Goal: Task Accomplishment & Management: Manage account settings

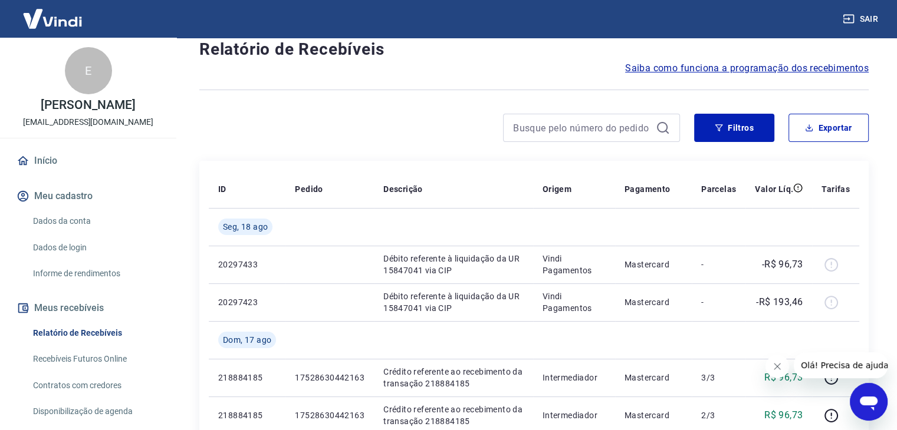
scroll to position [62, 0]
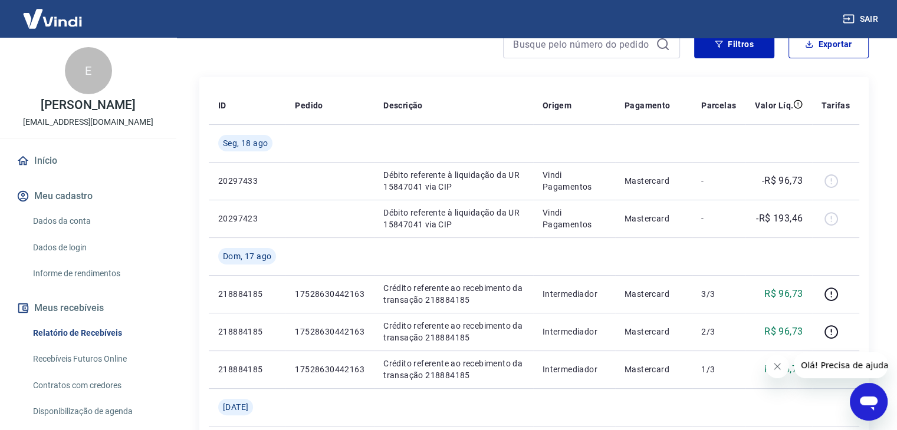
scroll to position [203, 0]
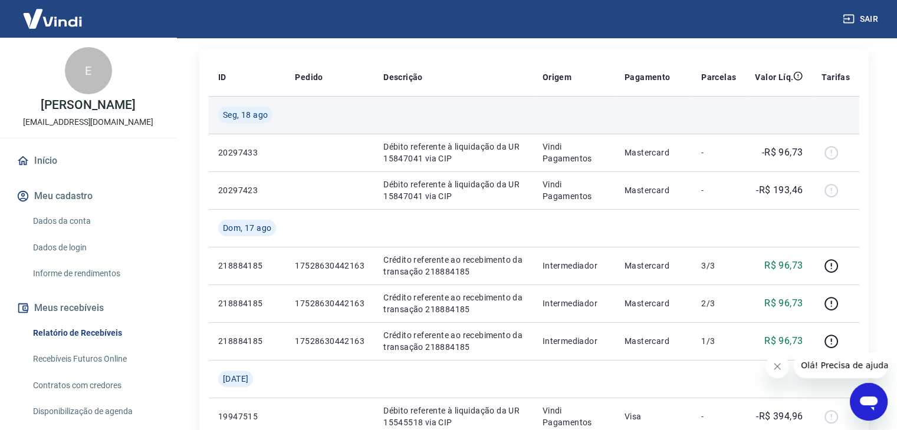
click at [244, 116] on span "Seg, 18 ago" at bounding box center [245, 115] width 45 height 12
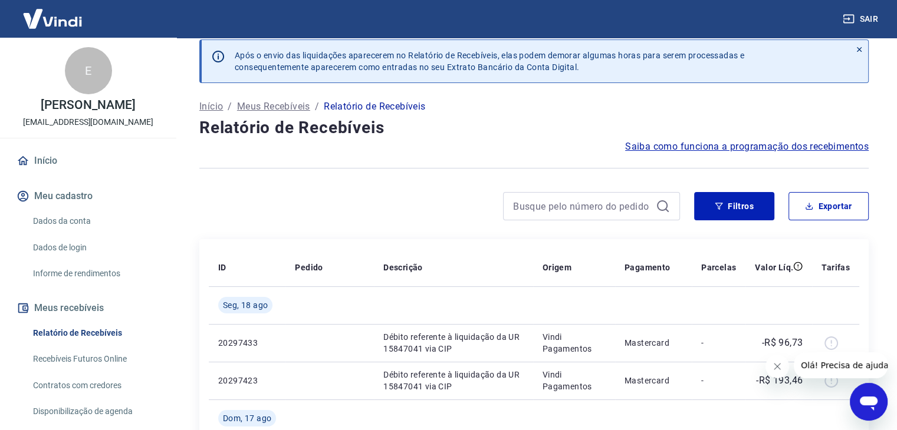
scroll to position [0, 0]
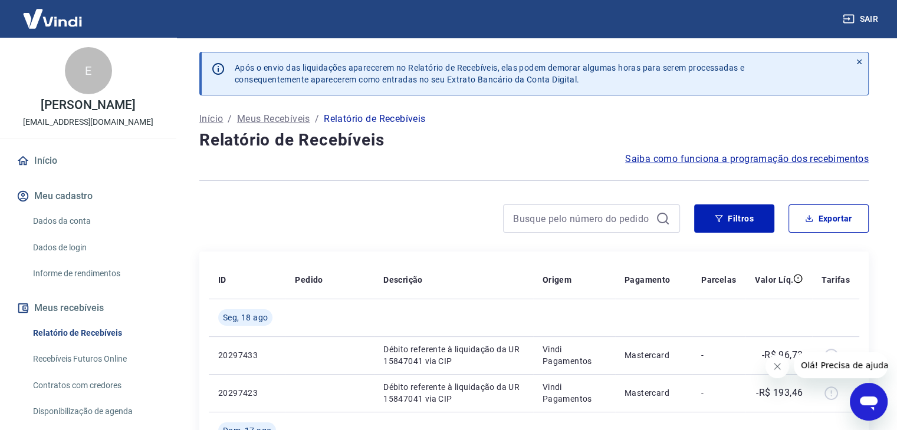
click at [858, 60] on icon at bounding box center [859, 62] width 8 height 8
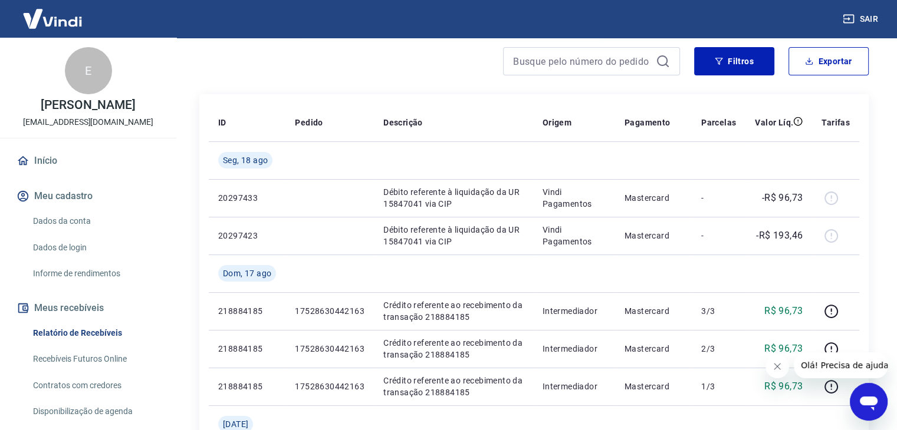
scroll to position [47, 0]
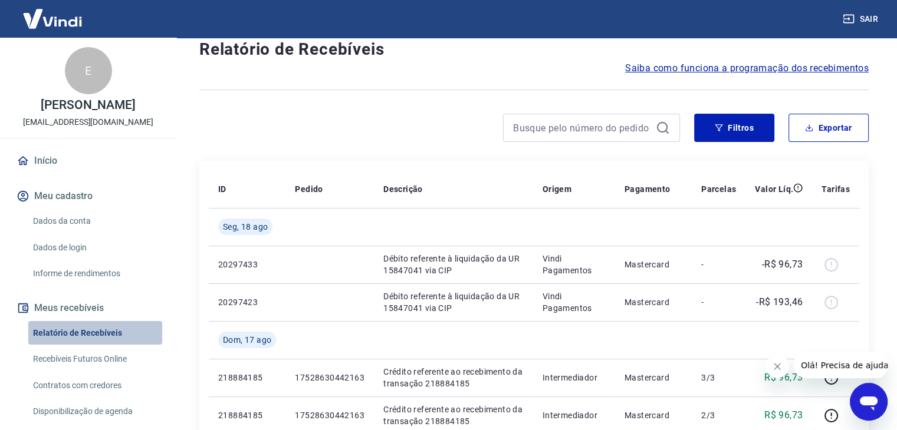
click at [99, 331] on link "Relatório de Recebíveis" at bounding box center [95, 333] width 134 height 24
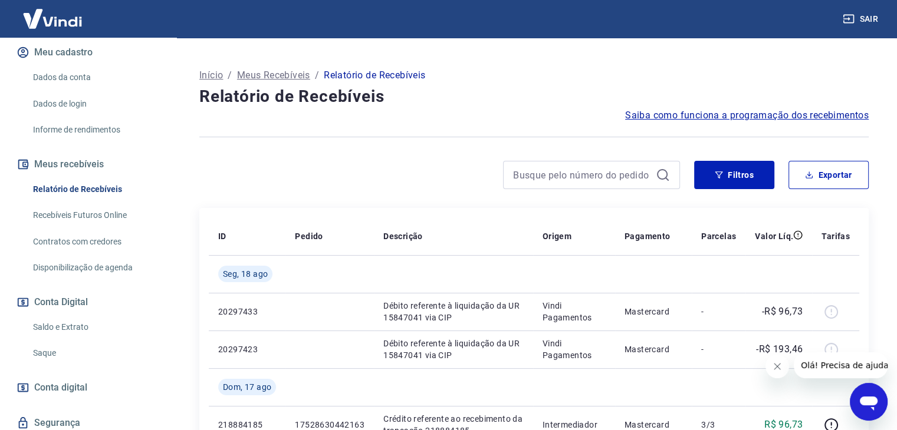
scroll to position [151, 0]
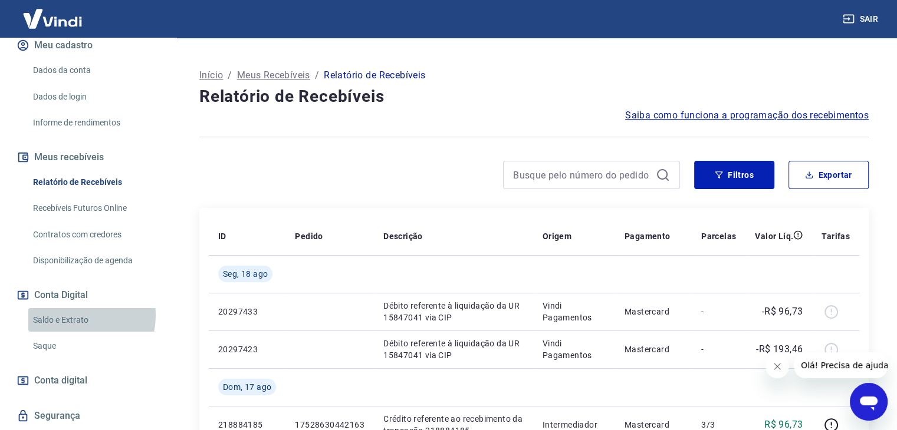
click at [77, 315] on link "Saldo e Extrato" at bounding box center [95, 320] width 134 height 24
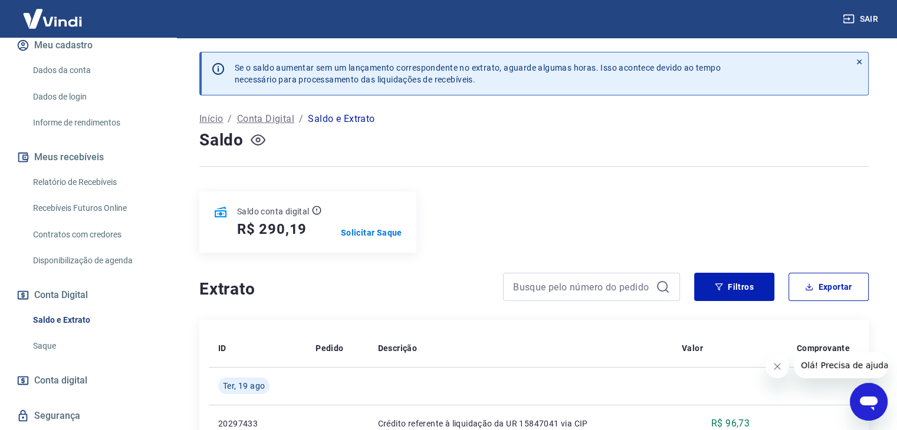
click at [255, 139] on icon "button" at bounding box center [258, 140] width 15 height 15
click at [374, 232] on p "Solicitar Saque" at bounding box center [371, 233] width 61 height 12
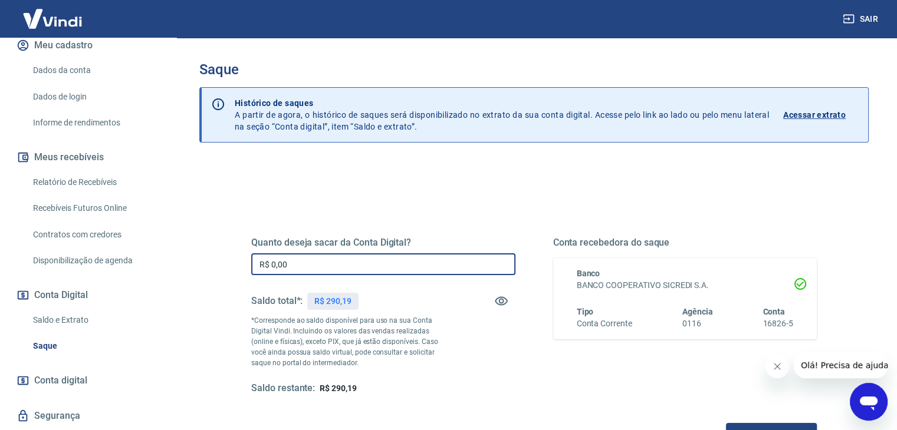
click at [336, 255] on input "R$ 0,00" at bounding box center [383, 264] width 264 height 22
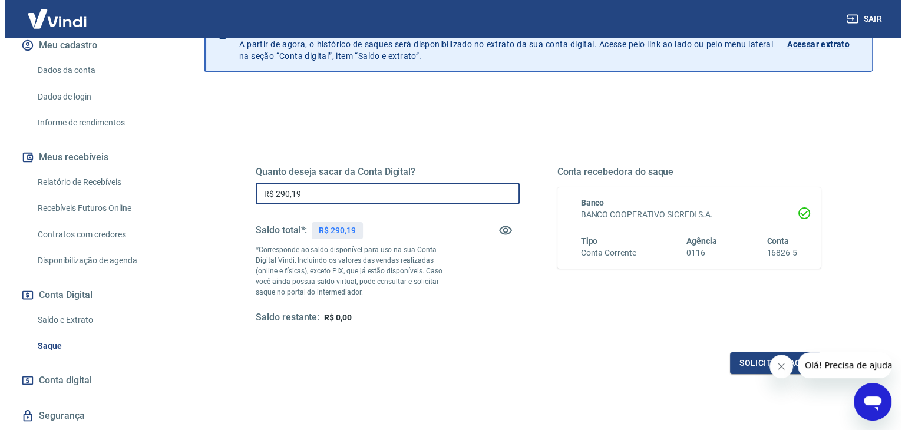
scroll to position [152, 0]
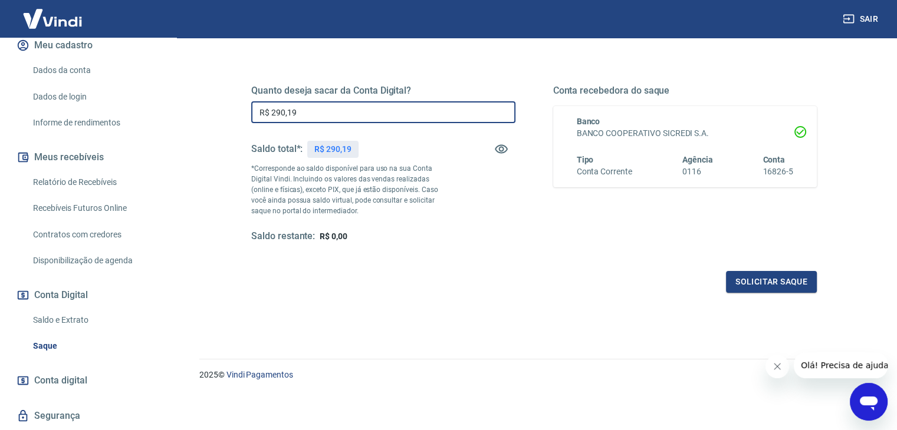
type input "R$ 290,19"
click at [773, 269] on div "Quanto deseja sacar da Conta Digital? R$ 290,19 ​ Saldo total*: R$ 290,19 *Corr…" at bounding box center [533, 175] width 565 height 236
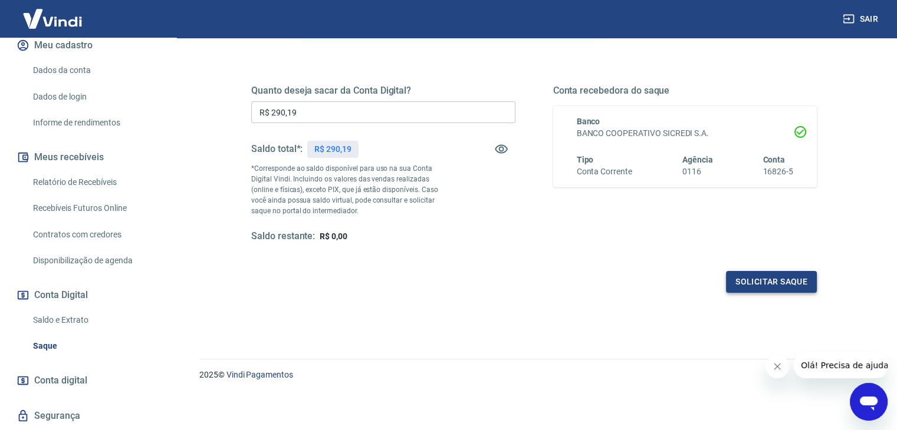
click at [777, 281] on button "Solicitar saque" at bounding box center [771, 282] width 91 height 22
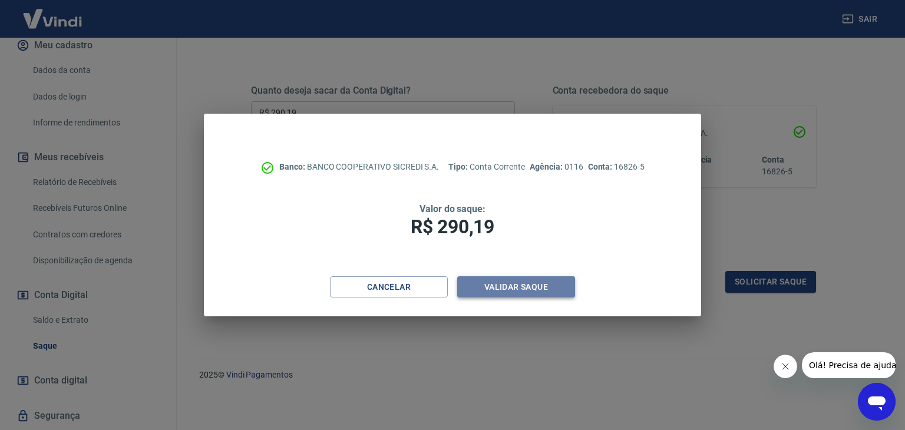
click at [513, 286] on button "Validar saque" at bounding box center [516, 287] width 118 height 22
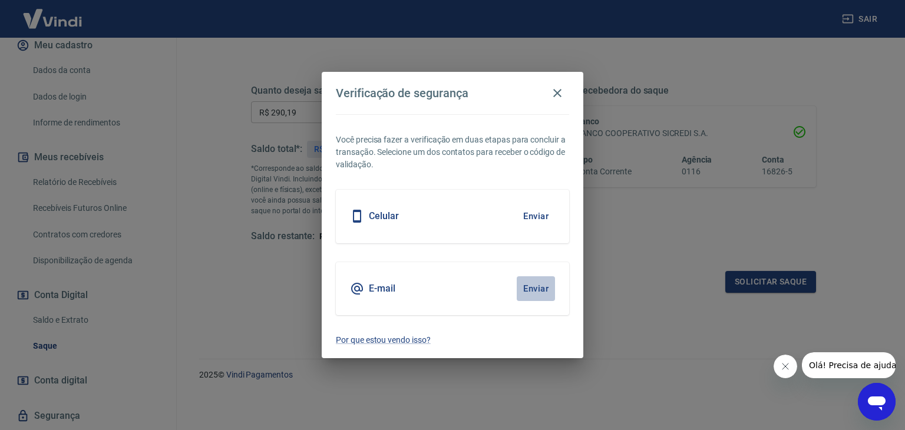
click at [525, 286] on button "Enviar" at bounding box center [536, 288] width 38 height 25
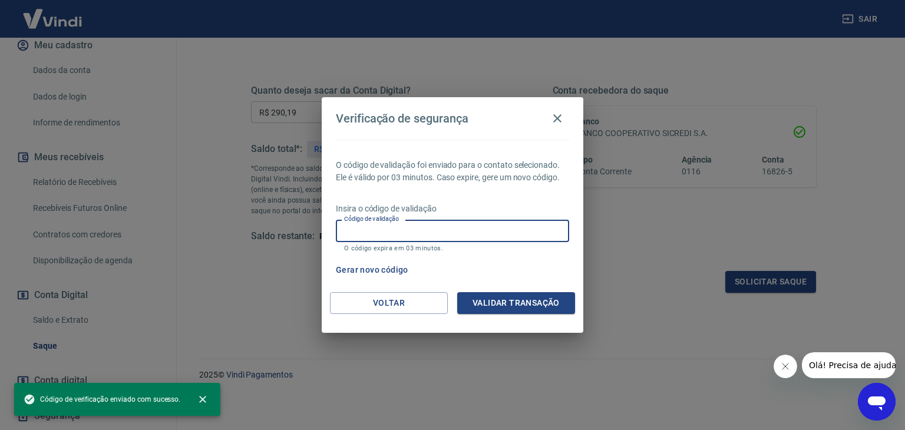
click at [415, 229] on input "Código de validação" at bounding box center [452, 231] width 233 height 22
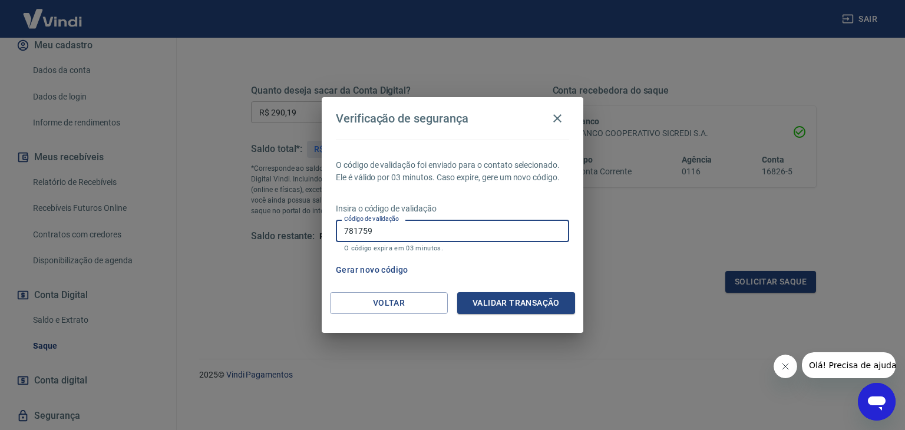
type input "781759"
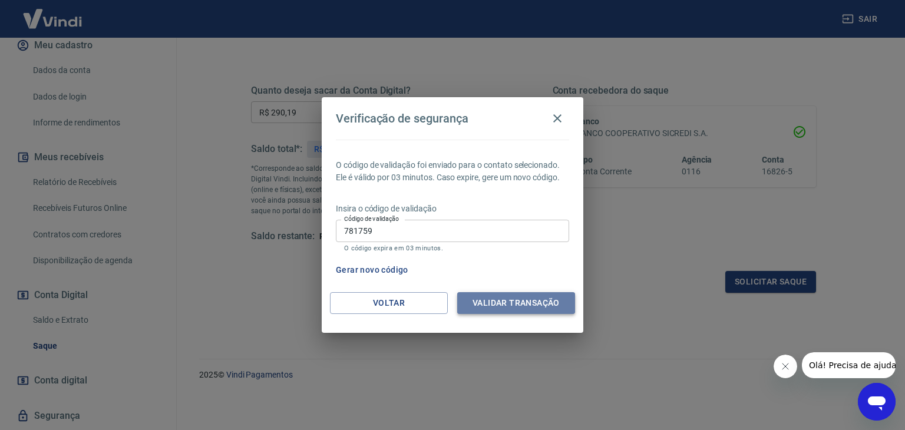
click at [516, 302] on button "Validar transação" at bounding box center [516, 303] width 118 height 22
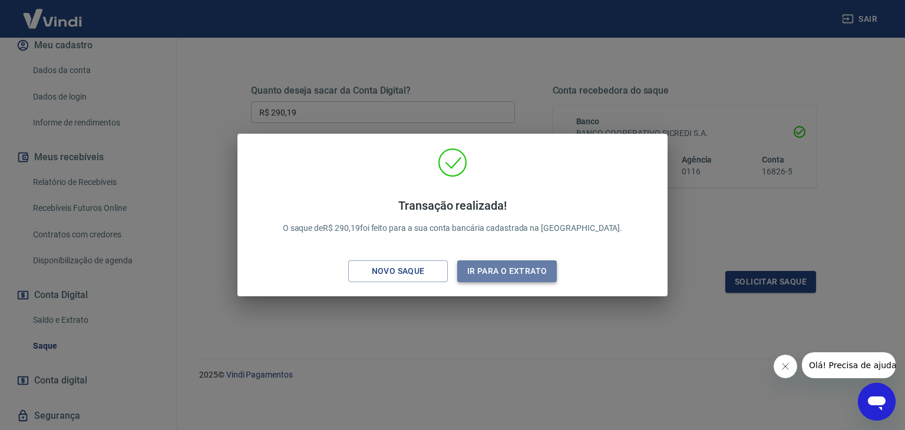
click at [508, 272] on button "Ir para o extrato" at bounding box center [507, 272] width 100 height 22
